Goal: Task Accomplishment & Management: Manage account settings

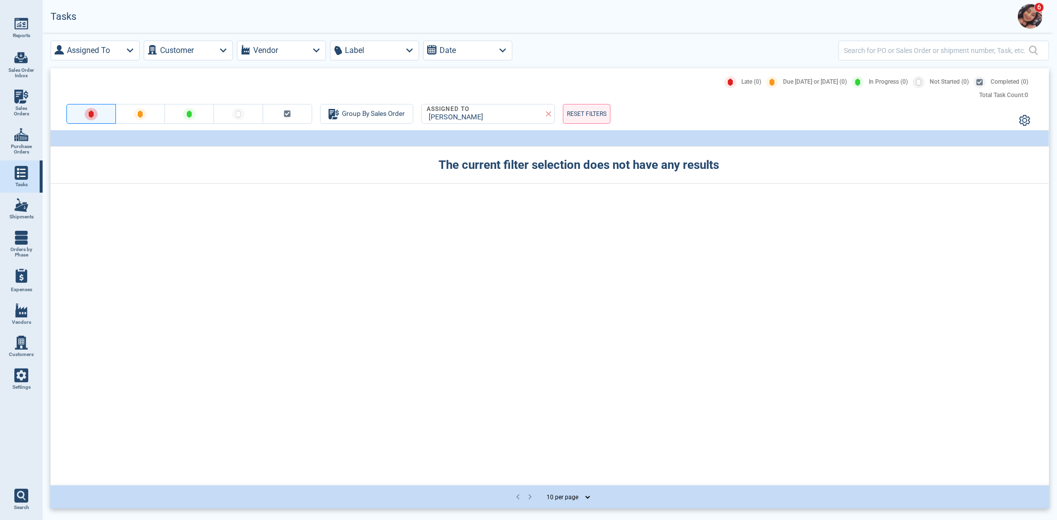
click at [25, 87] on link "Sales Orders" at bounding box center [21, 103] width 43 height 38
select select "50"
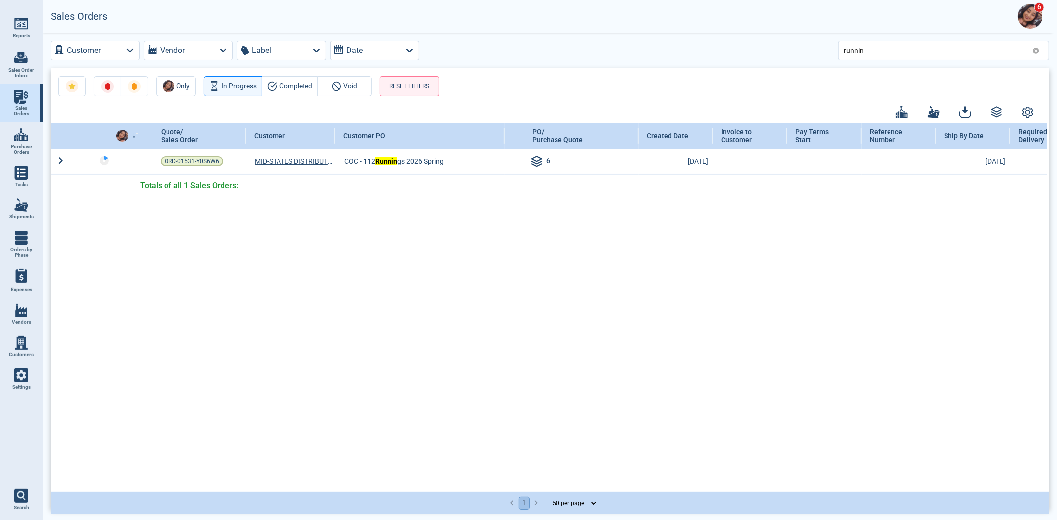
click at [1039, 50] on icon at bounding box center [1036, 51] width 6 height 6
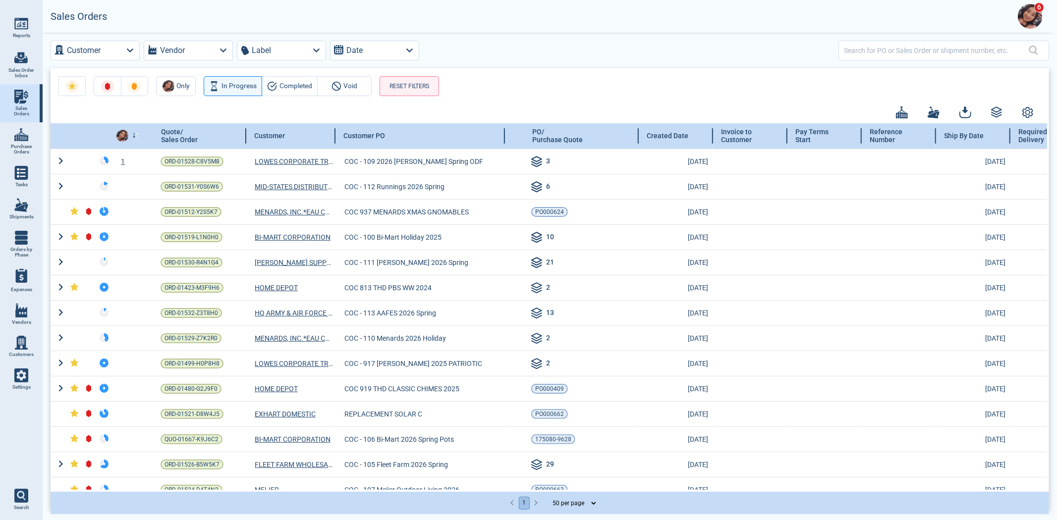
click at [137, 134] on icon at bounding box center [137, 133] width 2 height 1
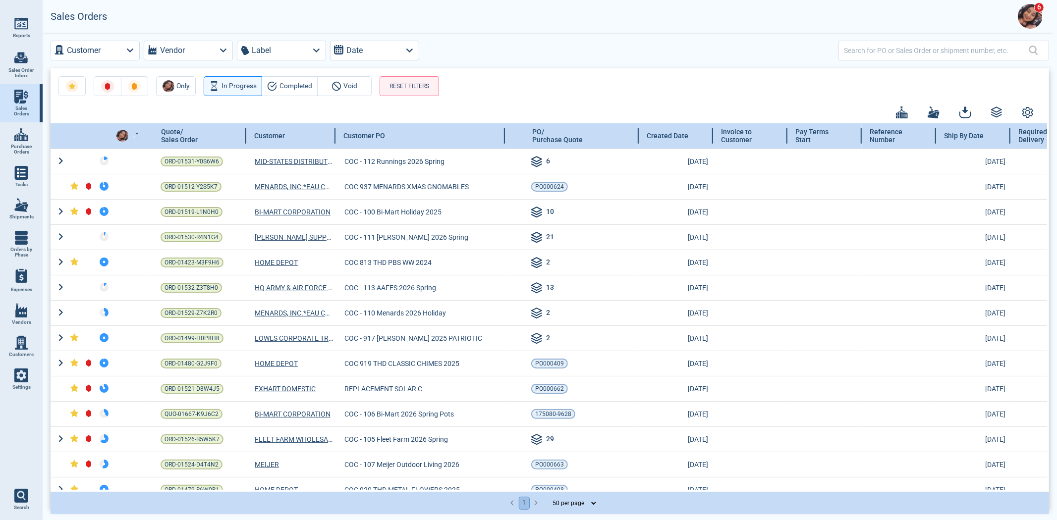
click at [136, 133] on icon at bounding box center [135, 135] width 6 height 5
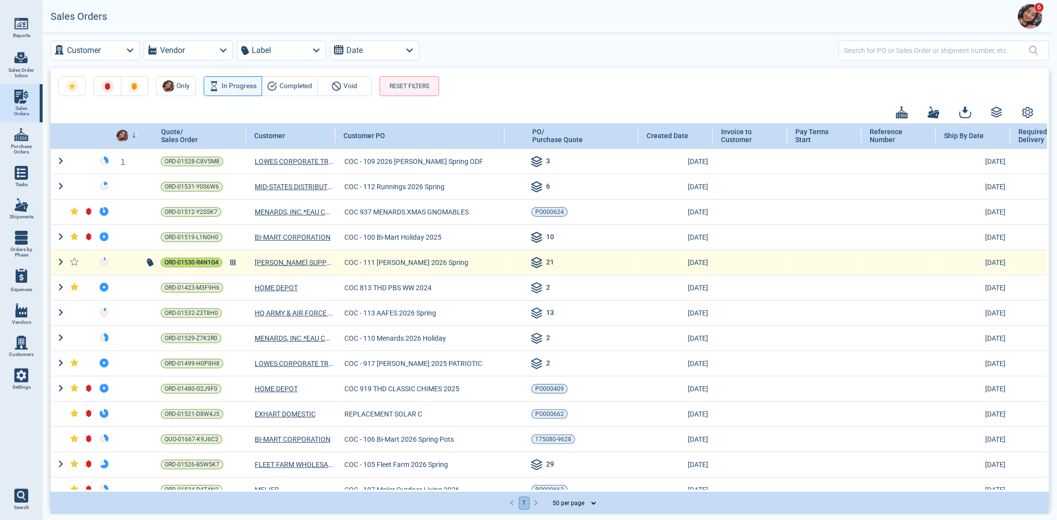
click at [204, 262] on span "ORD-01530-R4N1G4" at bounding box center [192, 263] width 54 height 10
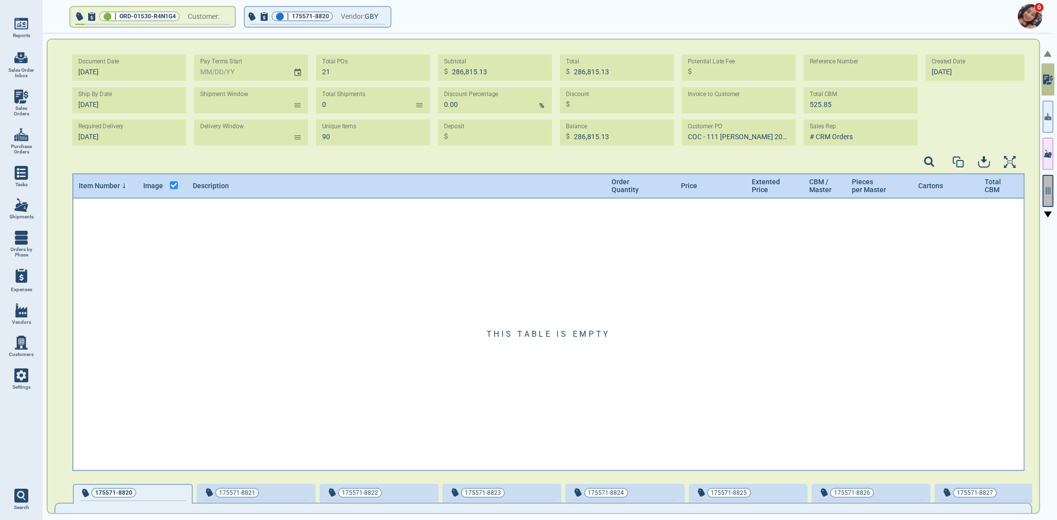
click at [1048, 192] on icon "button" at bounding box center [1048, 190] width 9 height 9
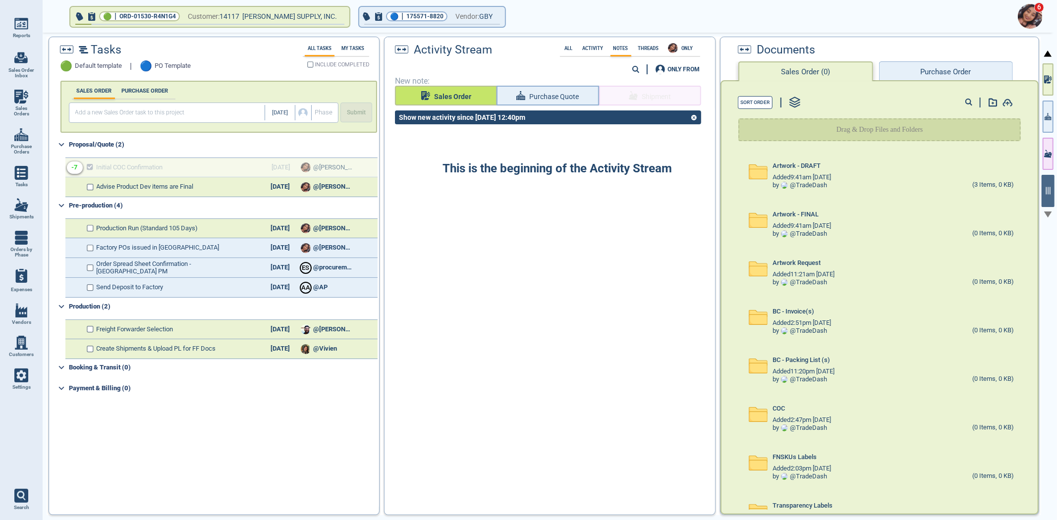
click at [467, 102] on span "Sales Order" at bounding box center [452, 97] width 37 height 12
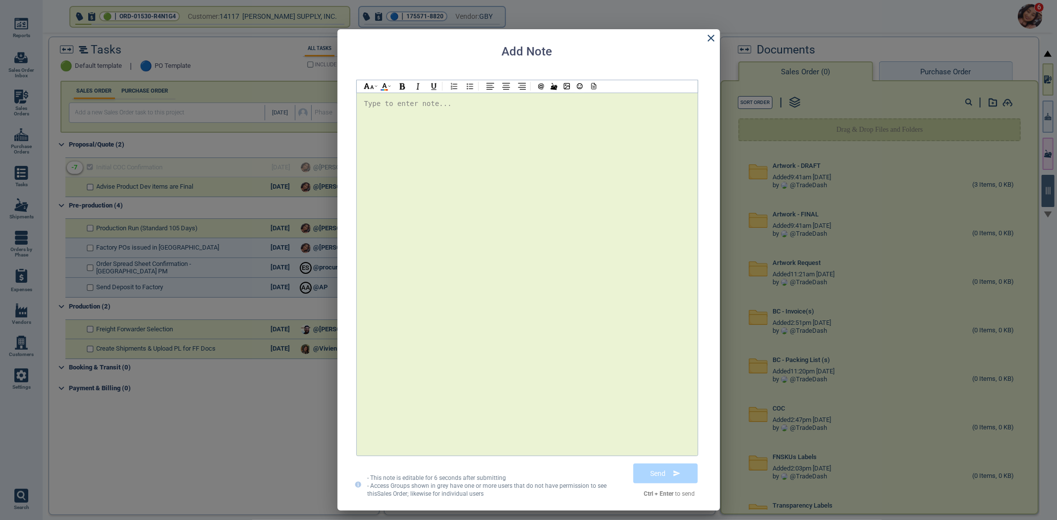
click at [711, 33] on icon at bounding box center [711, 38] width 12 height 12
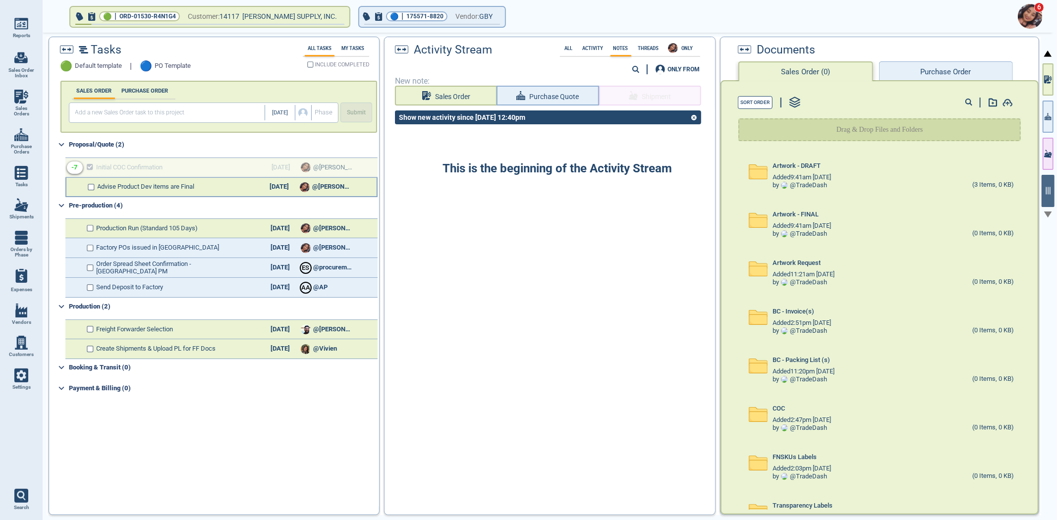
drag, startPoint x: 91, startPoint y: 184, endPoint x: 88, endPoint y: 176, distance: 8.7
click at [88, 177] on div "Advise Product Dev items are Final [DATE] @[PERSON_NAME]" at bounding box center [221, 187] width 312 height 20
click at [91, 185] on input "checkbox" at bounding box center [91, 187] width 7 height 7
checkbox input "false"
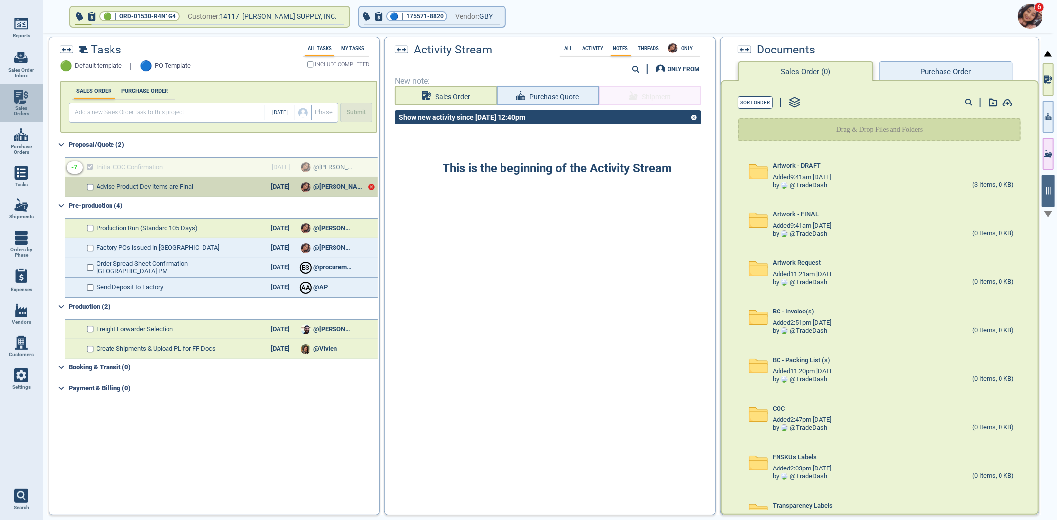
click at [13, 107] on span "Sales Orders" at bounding box center [21, 111] width 27 height 11
select select "50"
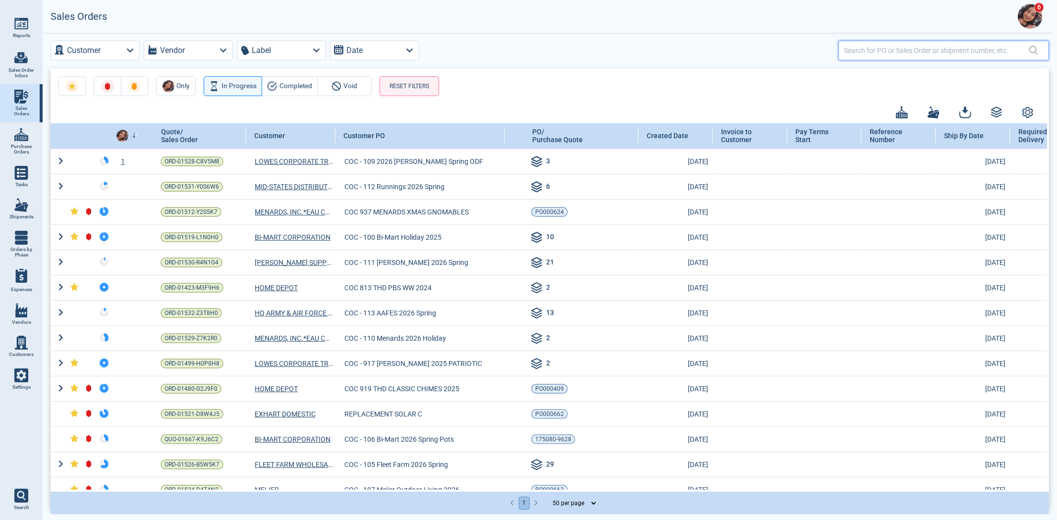
click at [889, 50] on input "text" at bounding box center [936, 50] width 185 height 14
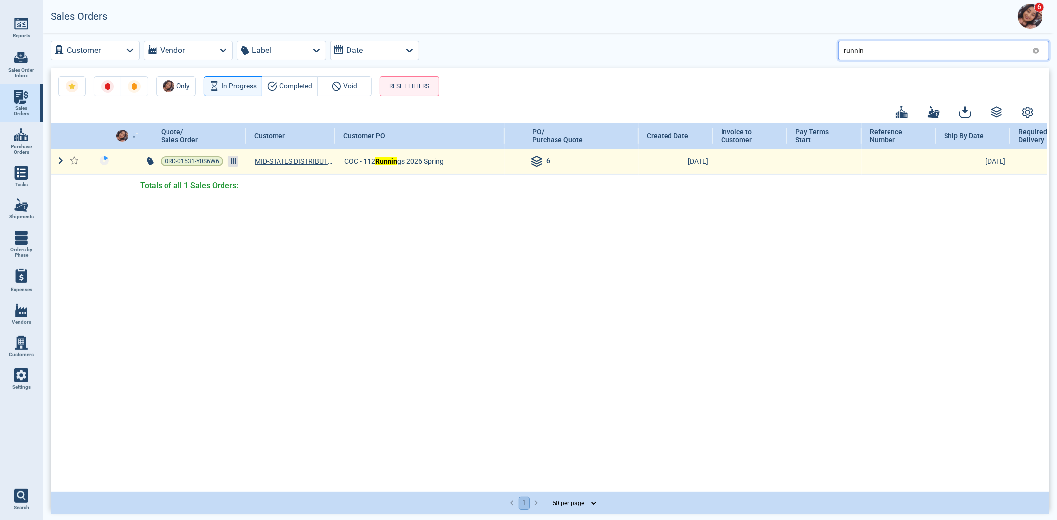
type input "runnin"
click at [231, 161] on icon at bounding box center [233, 162] width 5 height 6
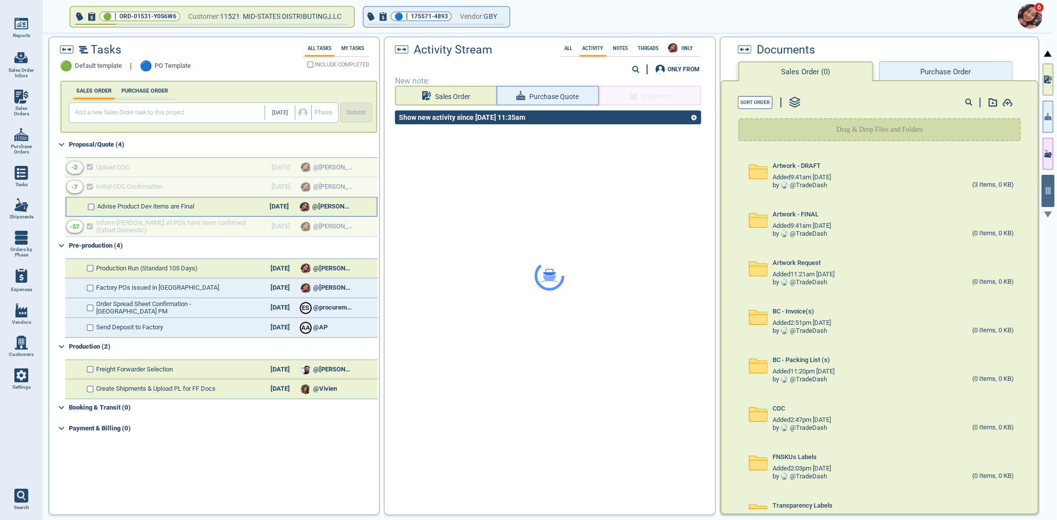
click at [91, 208] on input "checkbox" at bounding box center [91, 207] width 7 height 7
checkbox input "false"
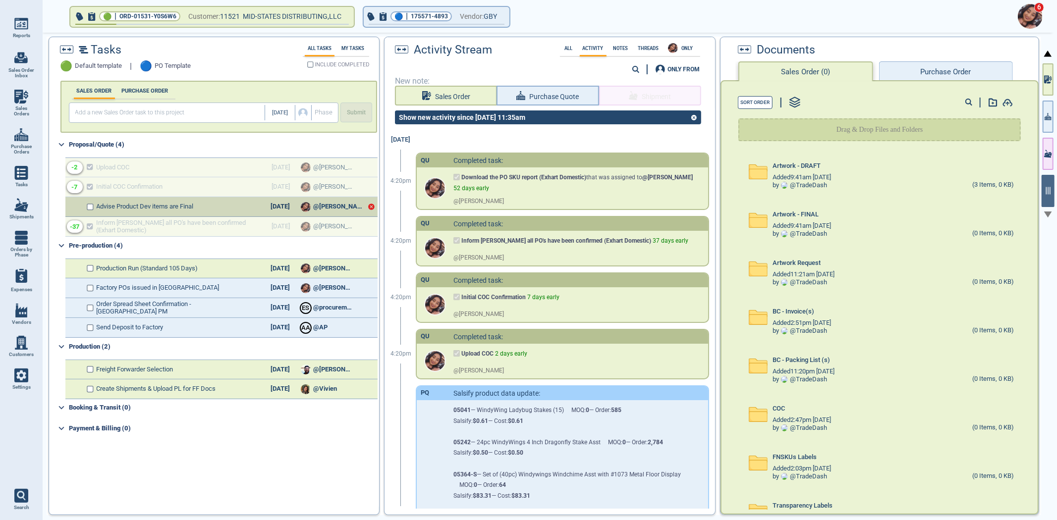
select select "50"
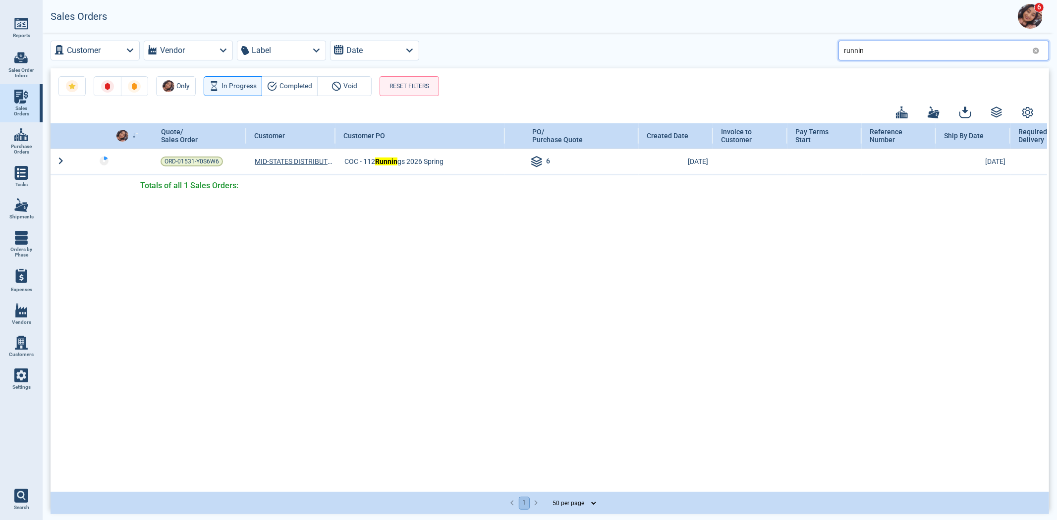
drag, startPoint x: 871, startPoint y: 53, endPoint x: 799, endPoint y: 62, distance: 72.0
click at [799, 62] on div "Customer Vendor Label Date runnin Only In Progress Completed Void RESET FILTERS…" at bounding box center [550, 276] width 1014 height 486
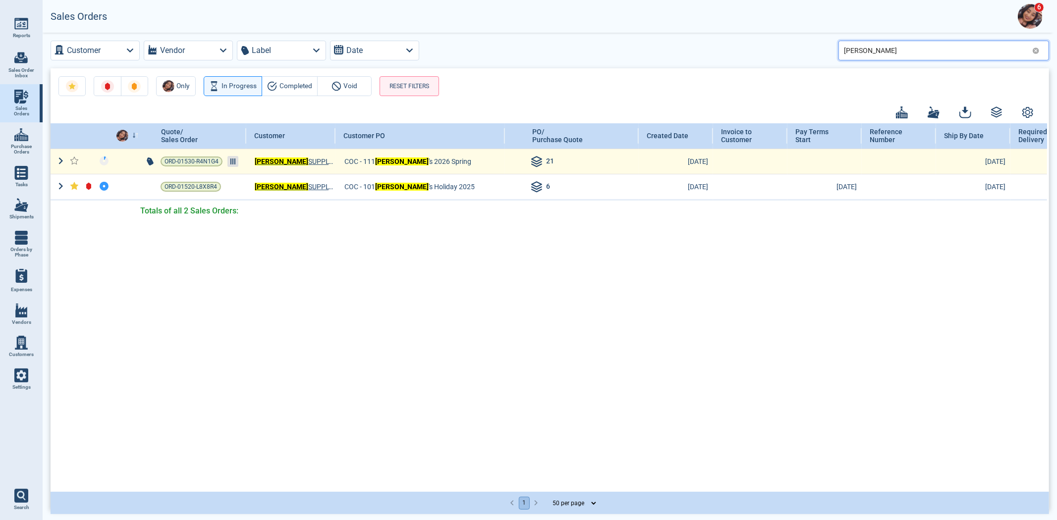
type input "[PERSON_NAME]"
click at [233, 162] on line at bounding box center [233, 162] width 0 height 6
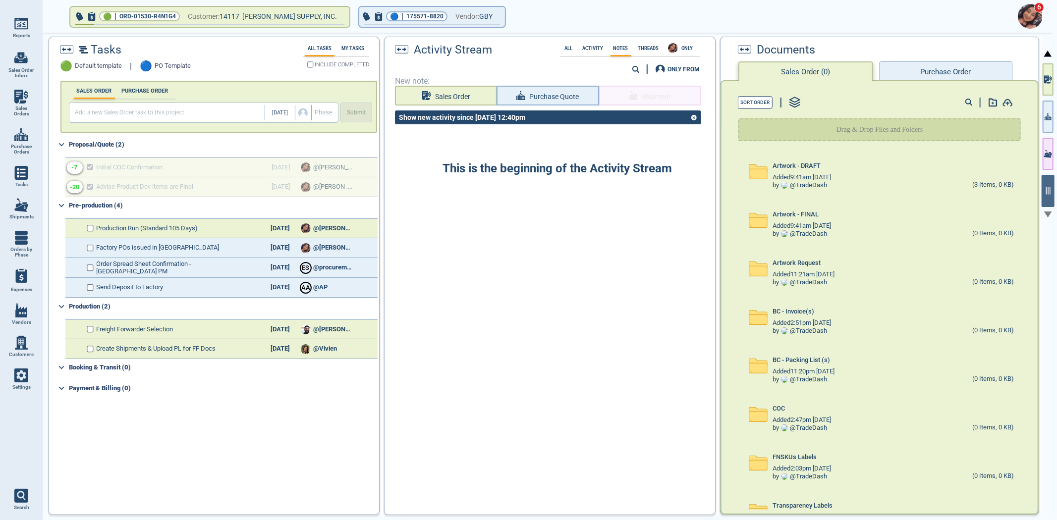
select select "50"
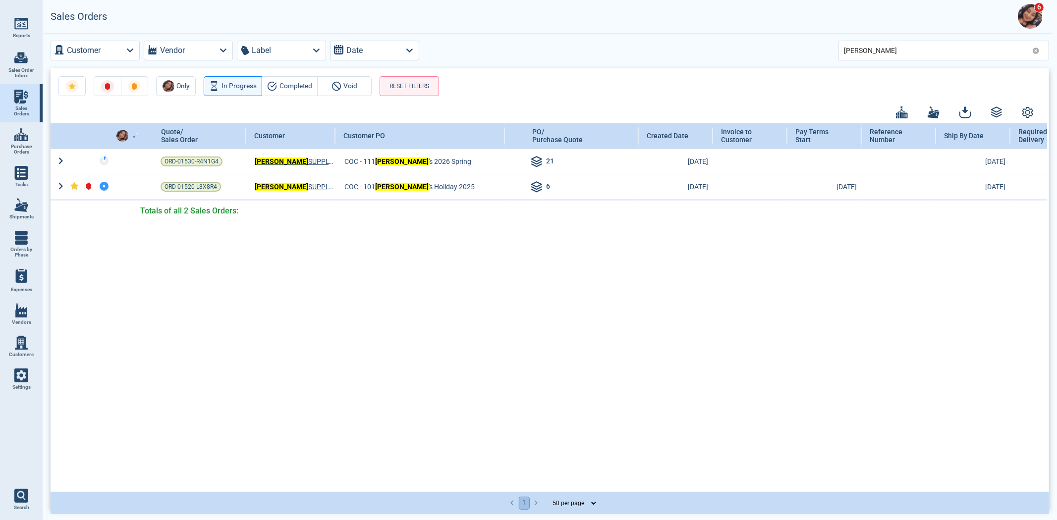
drag, startPoint x: 876, startPoint y: 42, endPoint x: 813, endPoint y: 36, distance: 63.2
click at [813, 36] on div "Customer Vendor Label Date [PERSON_NAME] Only In Progress Completed Void RESET …" at bounding box center [550, 276] width 1014 height 486
click at [876, 52] on input "[PERSON_NAME]" at bounding box center [936, 50] width 184 height 14
type input "b"
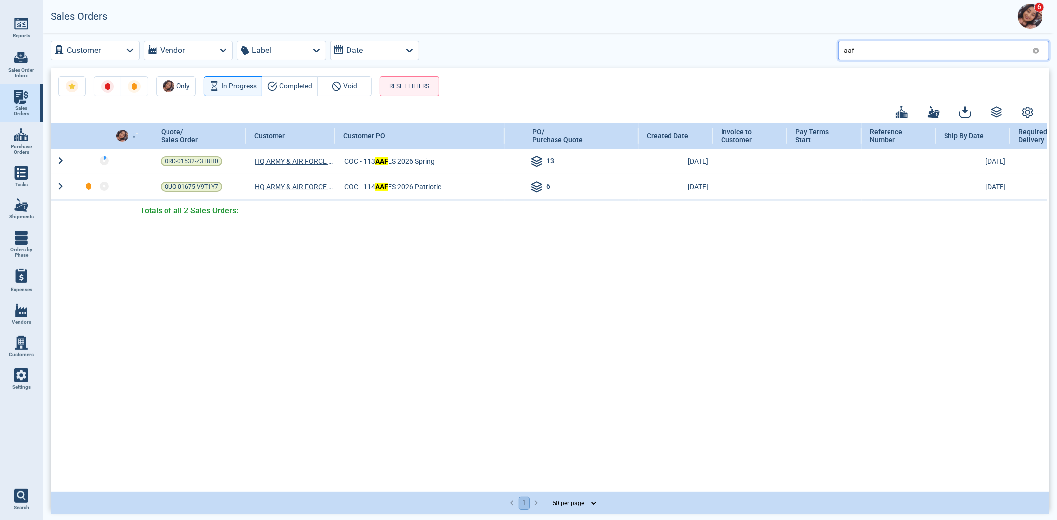
click at [876, 52] on input "aaf" at bounding box center [936, 50] width 184 height 14
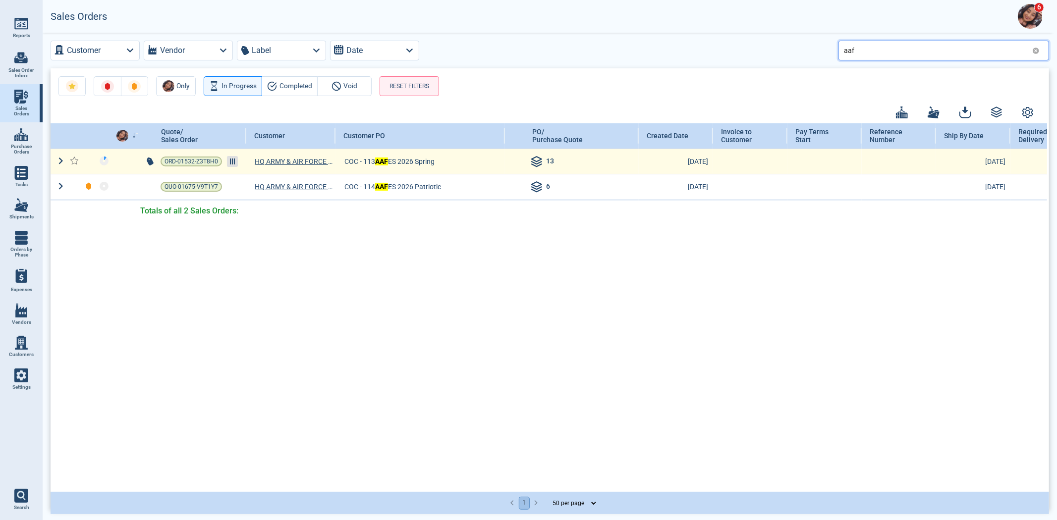
type input "aaf"
click at [230, 162] on icon at bounding box center [232, 162] width 5 height 6
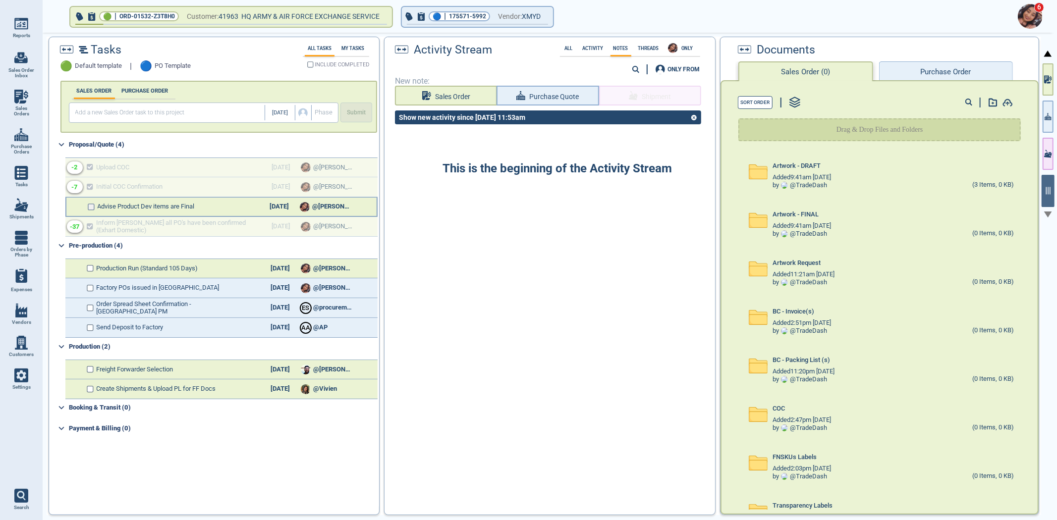
click at [90, 204] on input "checkbox" at bounding box center [91, 207] width 7 height 7
checkbox input "false"
select select "50"
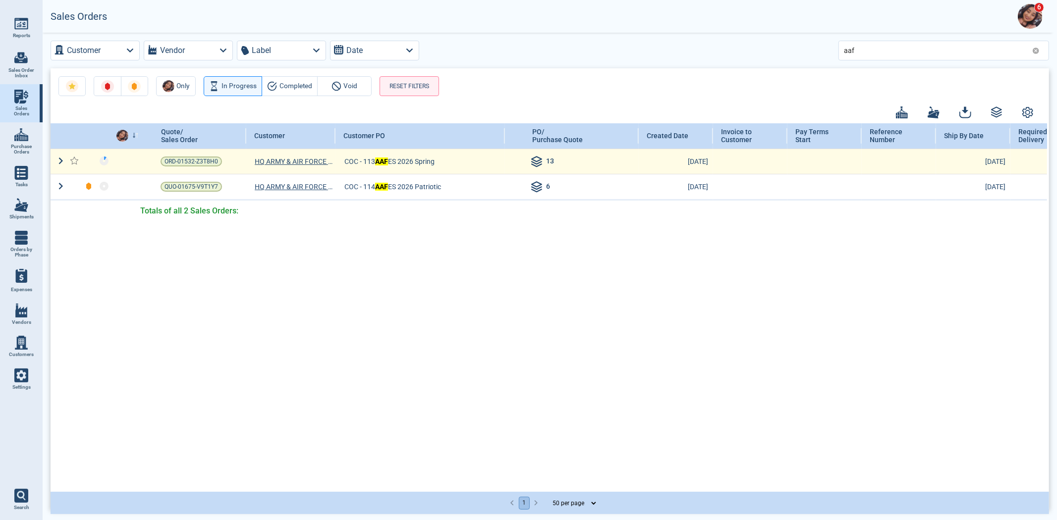
click at [75, 162] on icon at bounding box center [73, 160] width 7 height 7
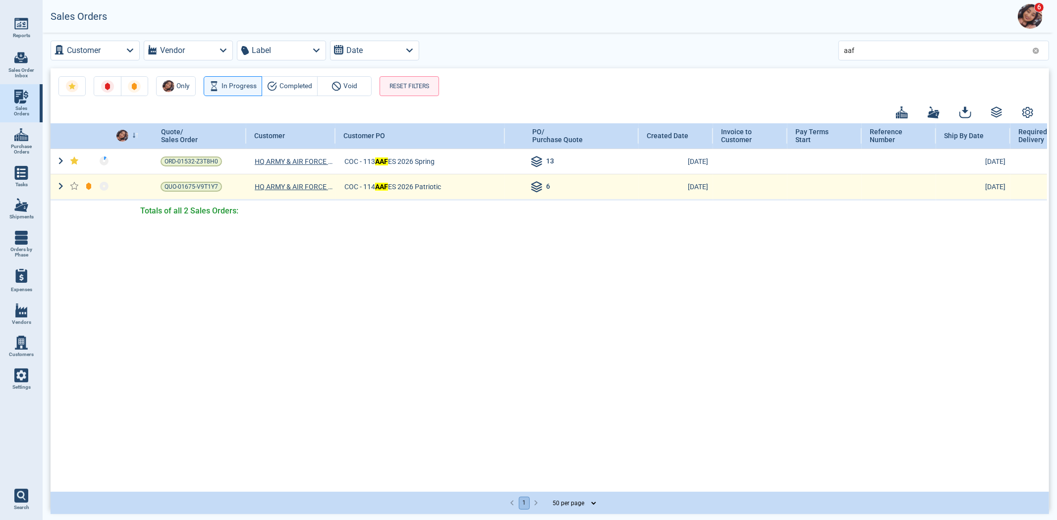
click at [75, 187] on icon at bounding box center [73, 185] width 7 height 7
click at [233, 187] on div at bounding box center [232, 186] width 11 height 11
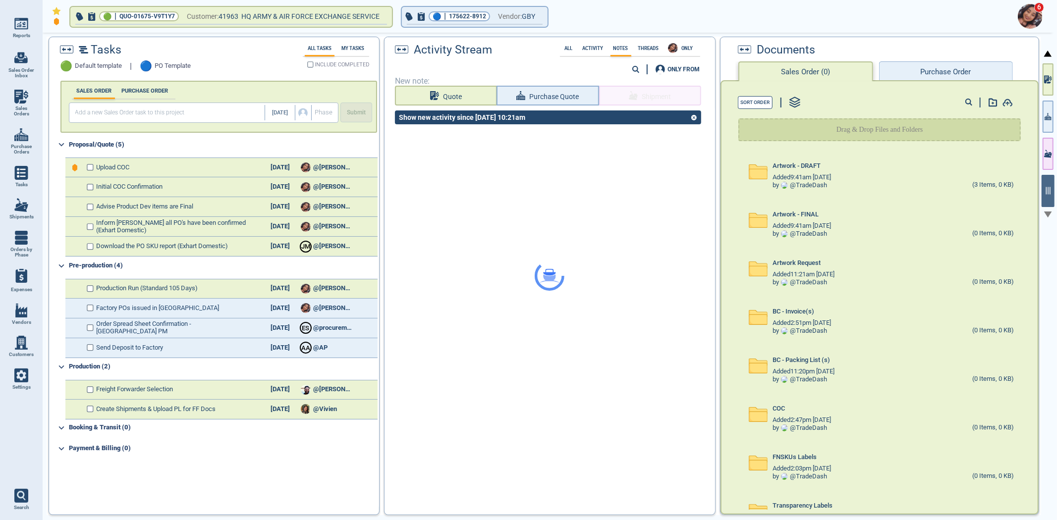
click at [233, 187] on span "Initial COC Confirmation" at bounding box center [172, 186] width 151 height 7
click at [92, 170] on div "Upload COC [DATE] @[PERSON_NAME]" at bounding box center [221, 168] width 312 height 20
drag, startPoint x: 91, startPoint y: 167, endPoint x: 109, endPoint y: 60, distance: 108.1
click at [109, 60] on div "Tasks 🟢 Default template | 🔵 PO Template All Tasks My Tasks INCLUDE COMPLETED S…" at bounding box center [214, 276] width 331 height 479
click at [92, 159] on div "Upload COC [DATE] @[PERSON_NAME]" at bounding box center [221, 168] width 312 height 20
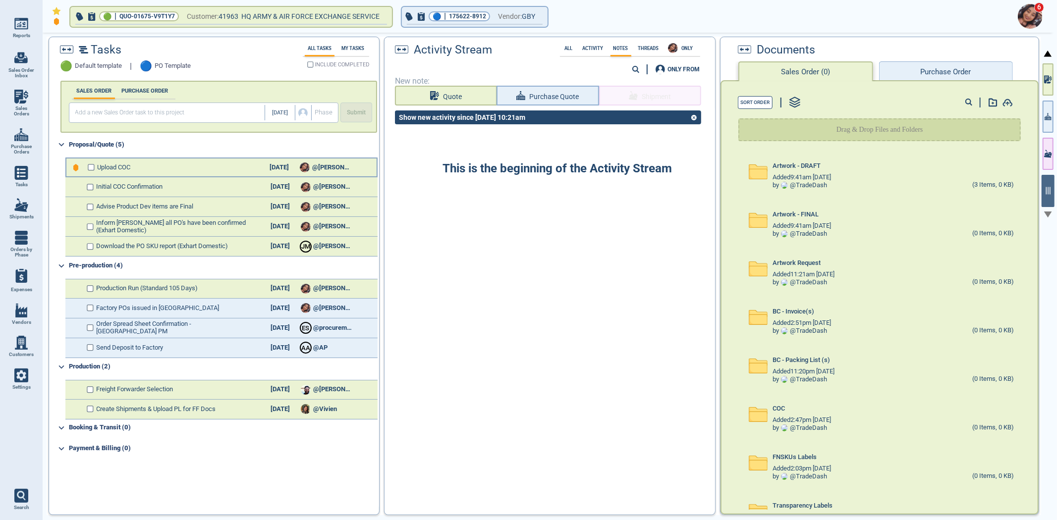
click at [87, 171] on div "Upload COC [DATE] @[PERSON_NAME]" at bounding box center [221, 168] width 312 height 20
click at [90, 167] on input "checkbox" at bounding box center [91, 167] width 7 height 7
checkbox input "false"
click at [90, 167] on div at bounding box center [221, 169] width 310 height 20
click at [90, 184] on input "checkbox" at bounding box center [91, 187] width 7 height 7
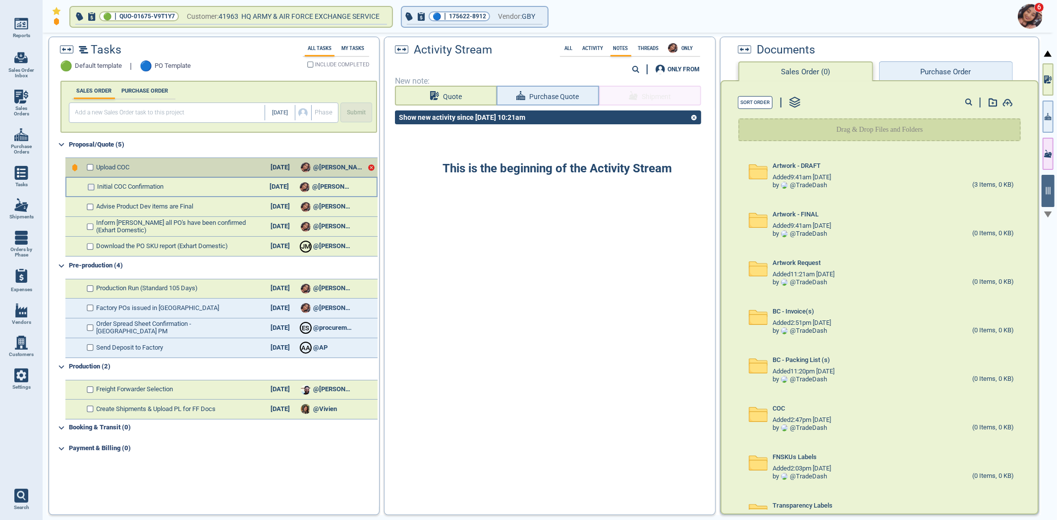
checkbox input "false"
click at [91, 204] on input "checkbox" at bounding box center [91, 207] width 7 height 7
checkbox input "false"
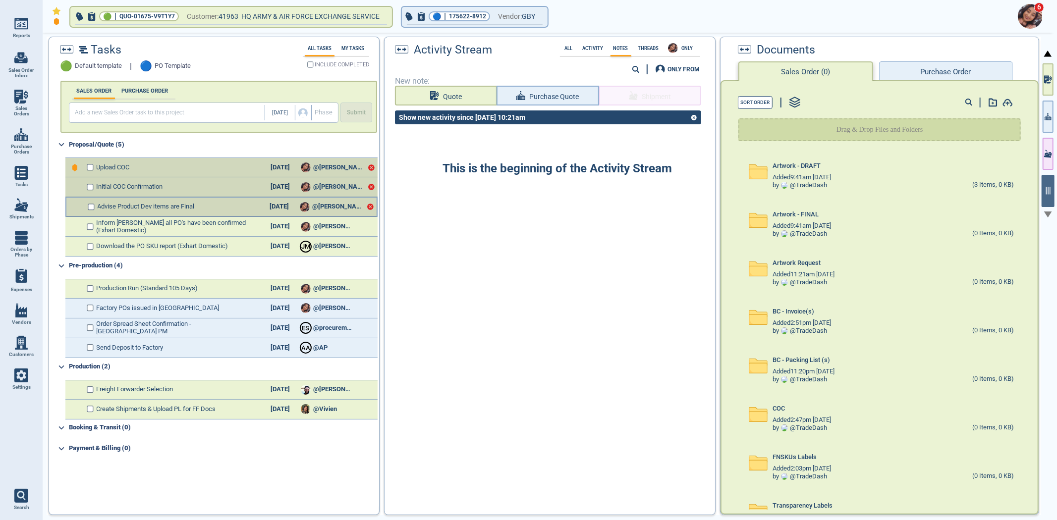
click at [91, 211] on div at bounding box center [221, 208] width 310 height 20
click at [91, 226] on input "checkbox" at bounding box center [91, 226] width 7 height 7
checkbox input "false"
click at [92, 245] on input "checkbox" at bounding box center [91, 246] width 7 height 7
checkbox input "false"
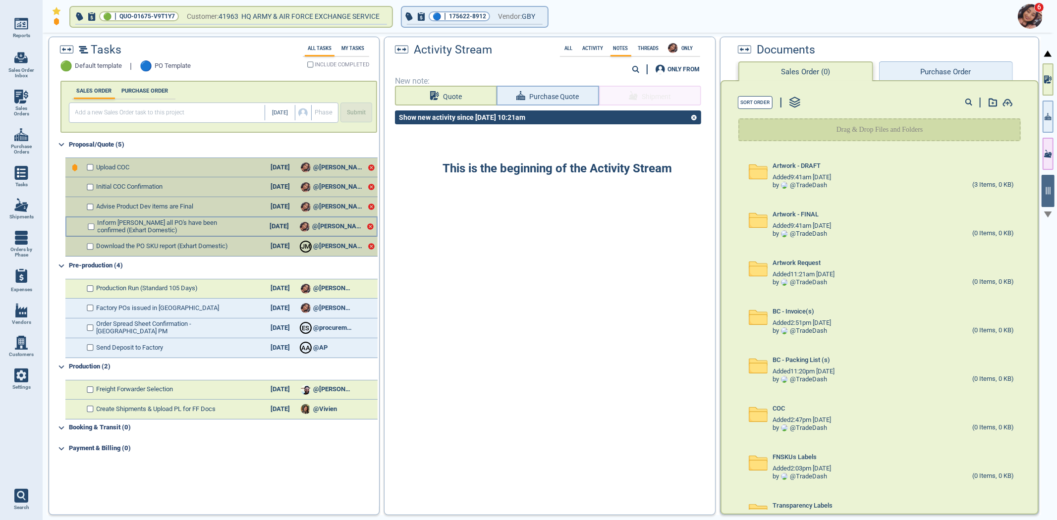
checkbox input "true"
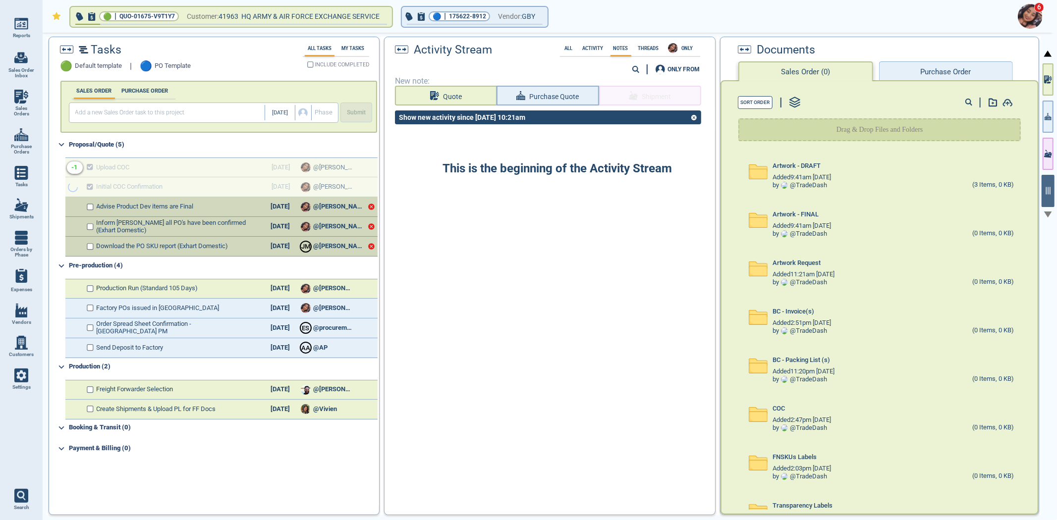
checkbox input "true"
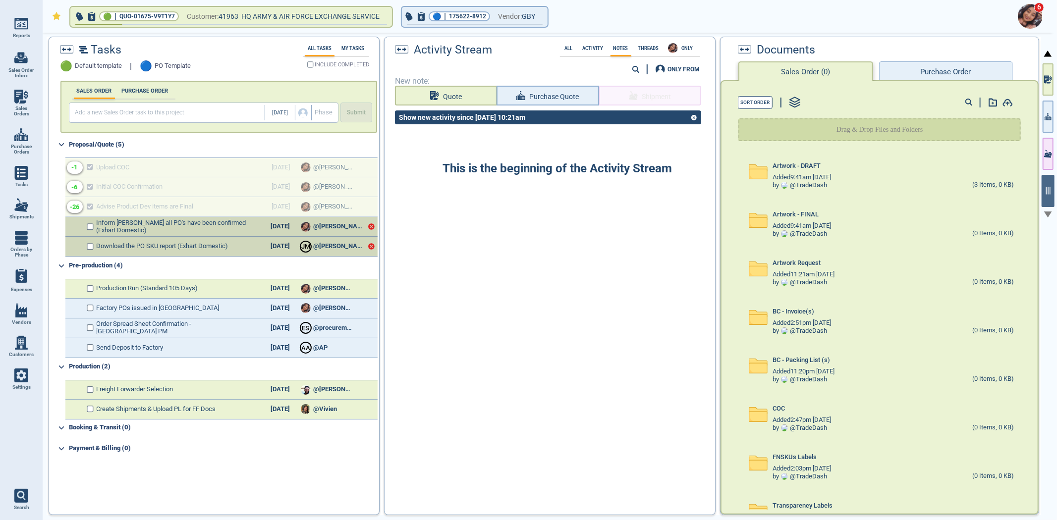
checkbox input "true"
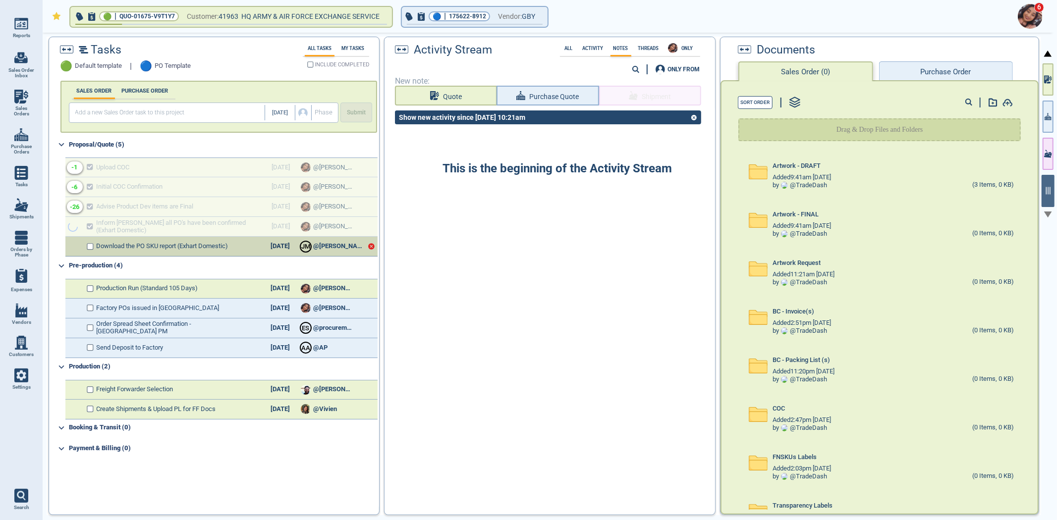
checkbox input "true"
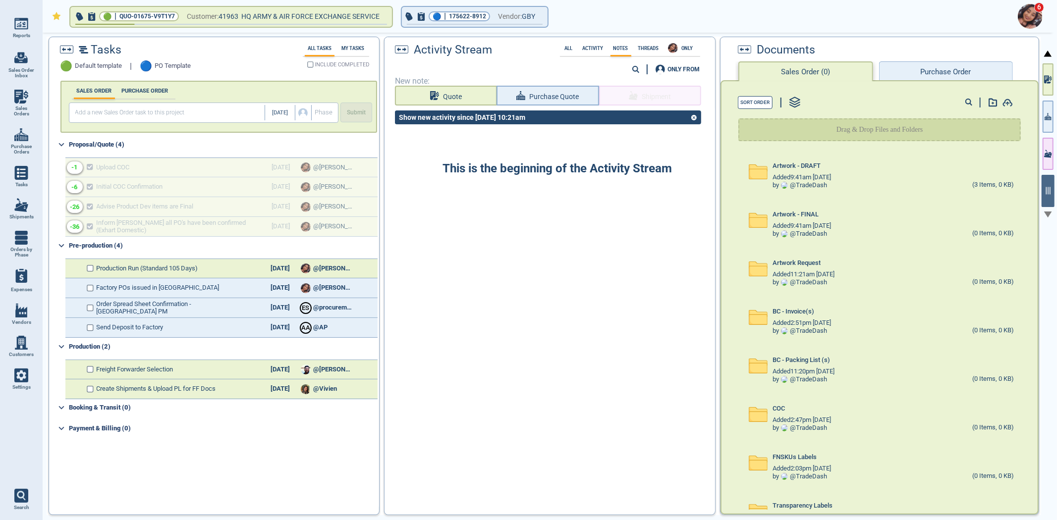
select select "50"
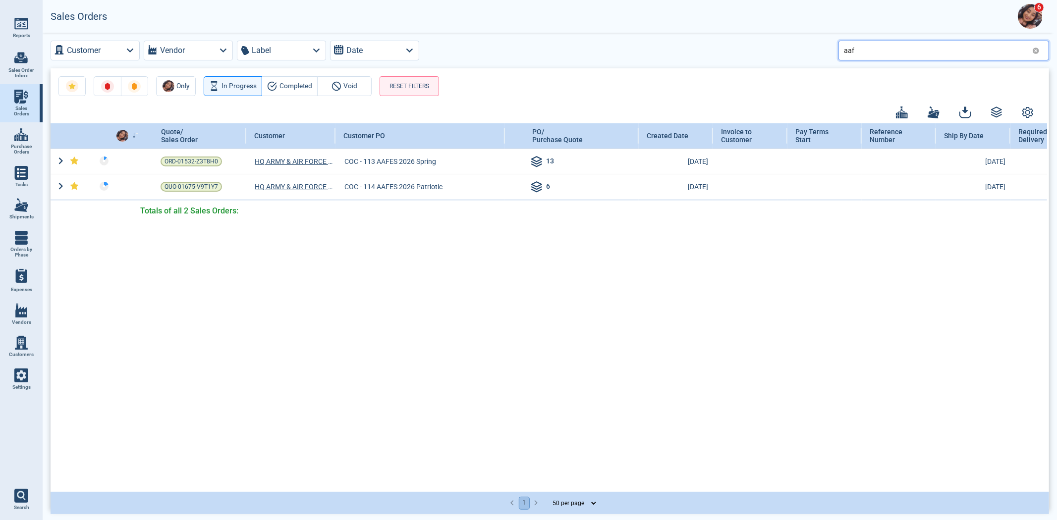
click at [874, 48] on input "aaf" at bounding box center [936, 50] width 184 height 14
type input "a"
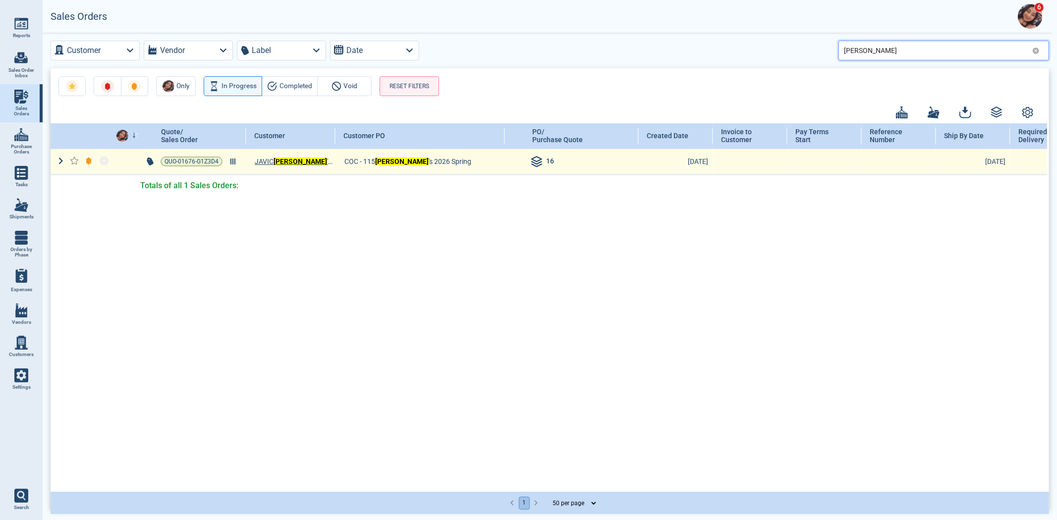
type input "stein"
click at [231, 167] on td "QUO-01676-G1Z3D4" at bounding box center [196, 162] width 102 height 26
click at [232, 160] on icon at bounding box center [232, 162] width 5 height 6
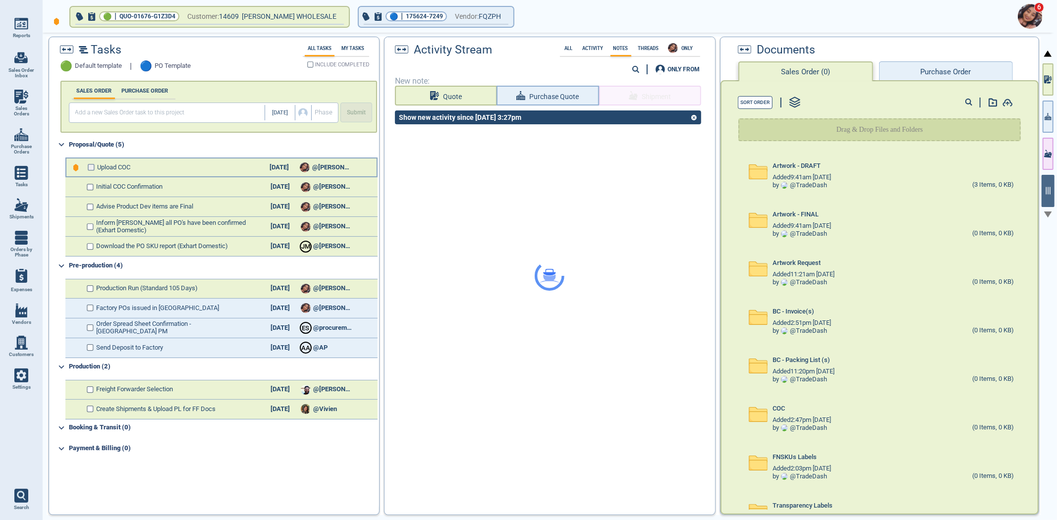
click at [92, 164] on input "checkbox" at bounding box center [91, 167] width 7 height 7
checkbox input "false"
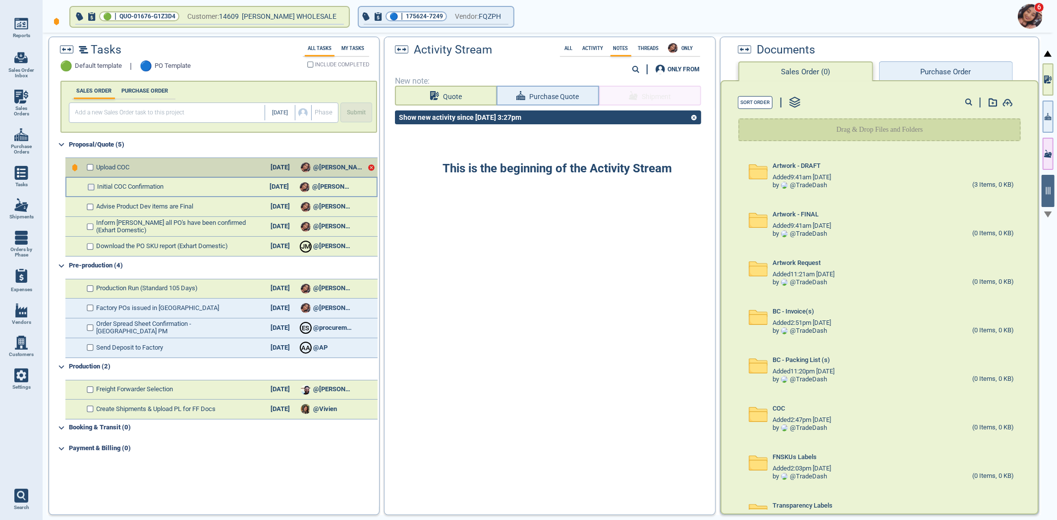
click at [93, 184] on input "checkbox" at bounding box center [91, 187] width 7 height 7
checkbox input "false"
click at [93, 205] on div "Advise Product Dev items are Final 9/22/25 @Maria" at bounding box center [221, 207] width 312 height 20
click at [93, 205] on input "checkbox" at bounding box center [91, 207] width 7 height 7
checkbox input "false"
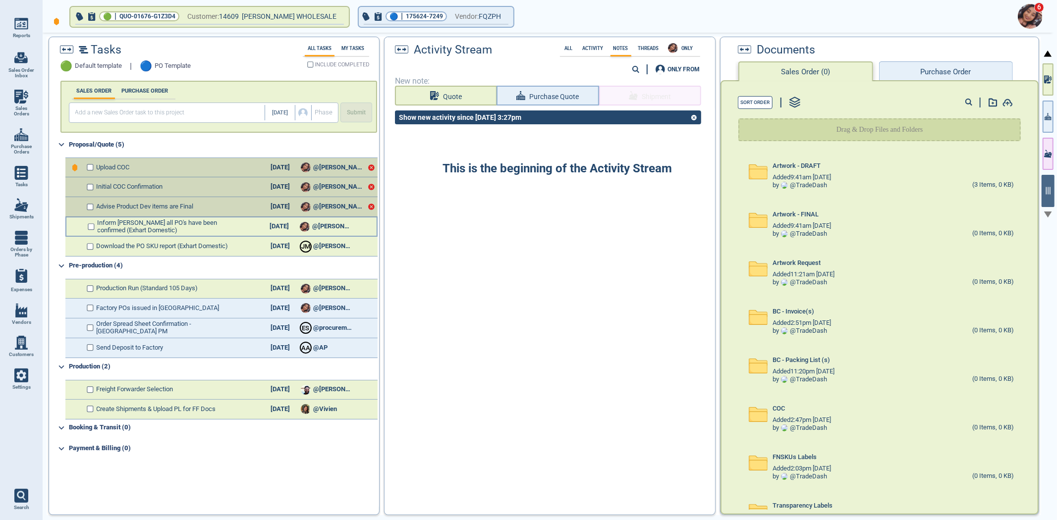
click at [91, 224] on input "checkbox" at bounding box center [91, 226] width 7 height 7
checkbox input "false"
click at [91, 244] on input "checkbox" at bounding box center [91, 246] width 7 height 7
checkbox input "false"
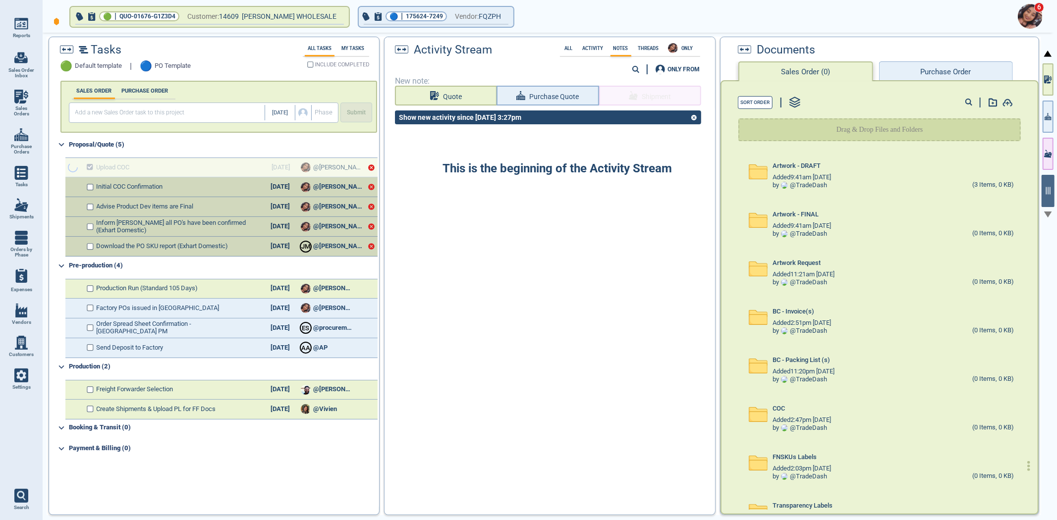
checkbox input "true"
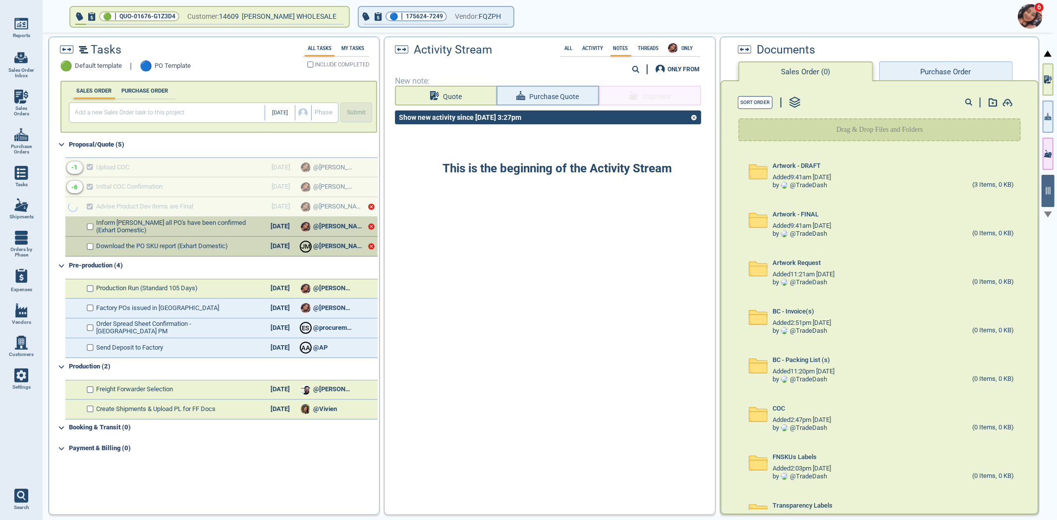
checkbox input "true"
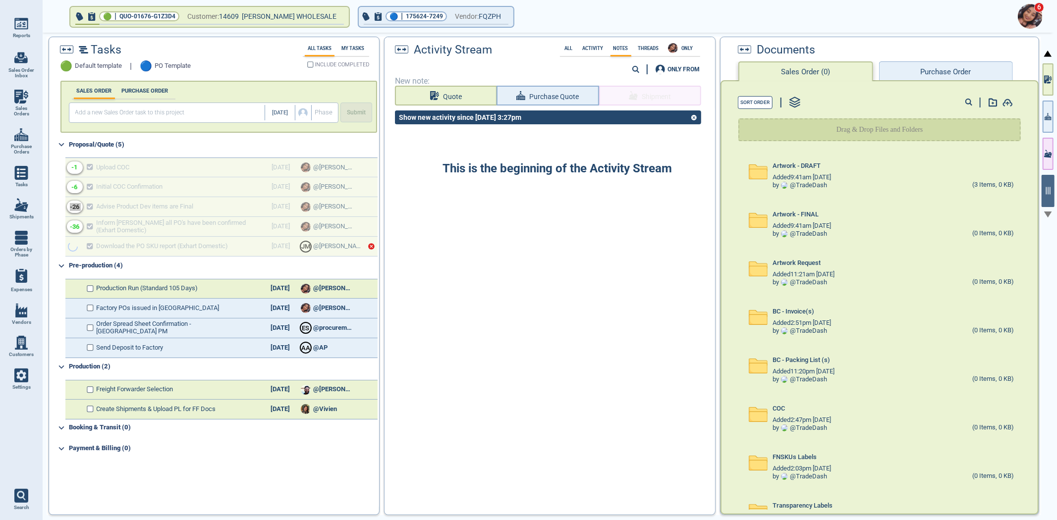
checkbox input "true"
